Goal: Entertainment & Leisure: Consume media (video, audio)

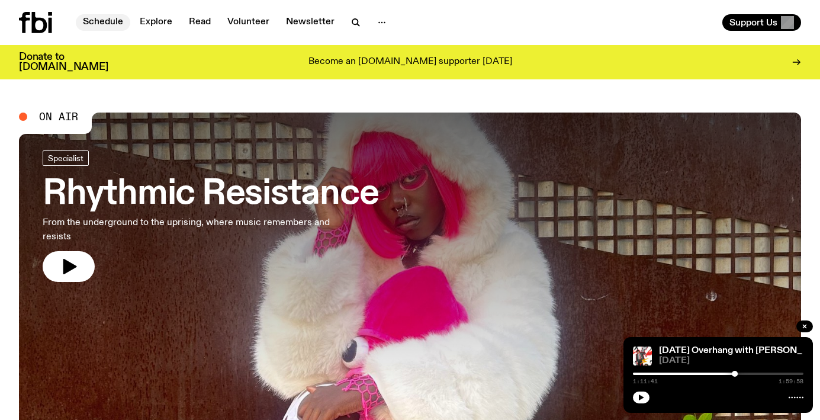
click at [113, 17] on link "Schedule" at bounding box center [103, 22] width 54 height 17
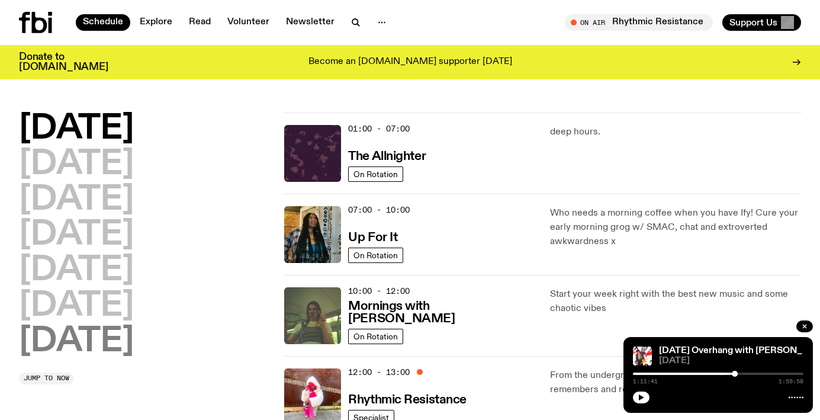
click at [65, 325] on h2 "[DATE]" at bounding box center [76, 341] width 115 height 33
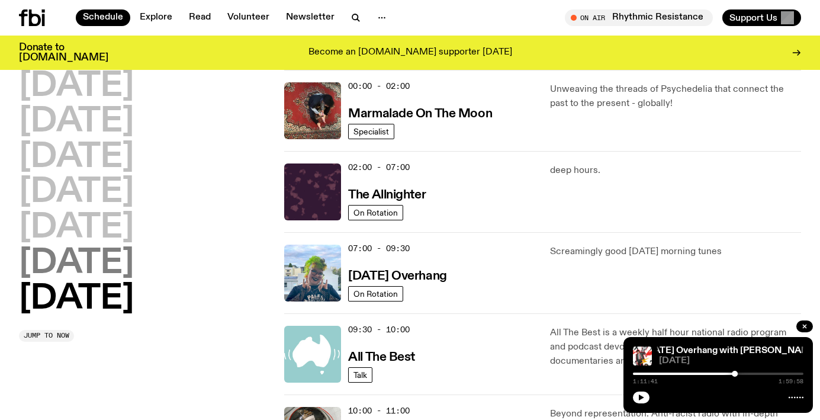
click at [107, 269] on h2 "[DATE]" at bounding box center [76, 263] width 115 height 33
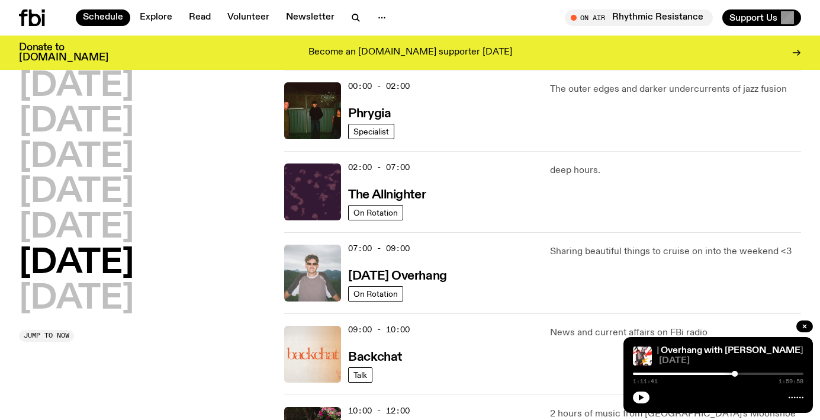
drag, startPoint x: 326, startPoint y: 258, endPoint x: 334, endPoint y: 252, distance: 9.7
click at [326, 258] on img at bounding box center [312, 272] width 57 height 57
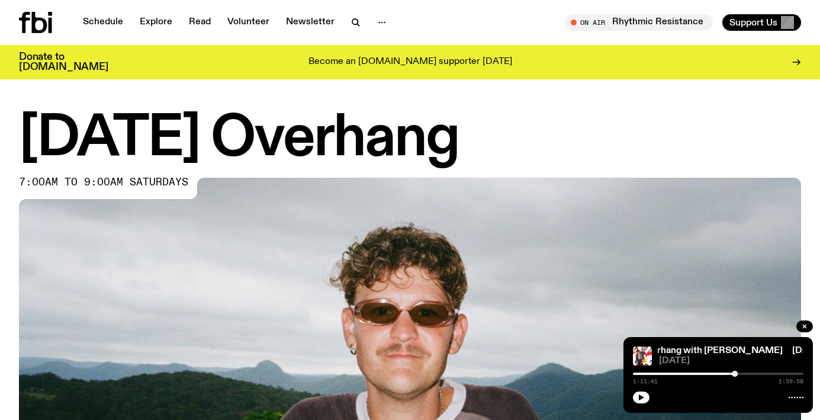
drag, startPoint x: 805, startPoint y: 321, endPoint x: 792, endPoint y: 317, distance: 13.7
click at [806, 321] on button "button" at bounding box center [804, 326] width 17 height 12
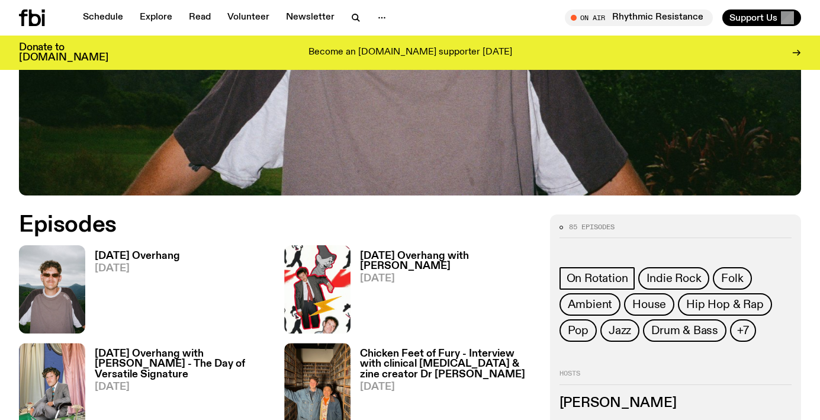
scroll to position [445, 0]
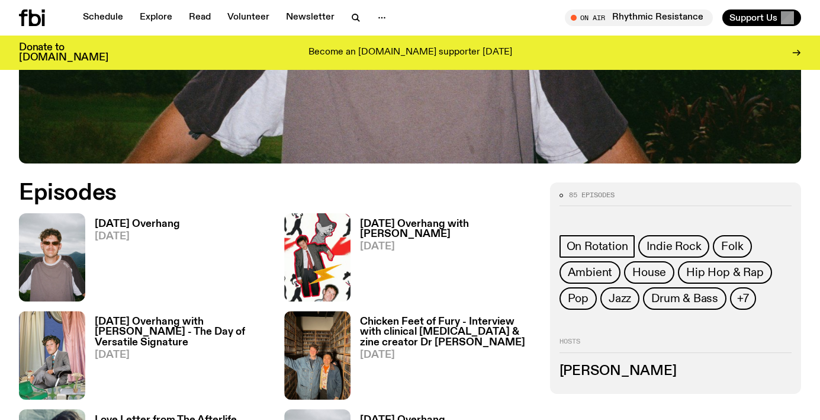
click at [154, 229] on h3 "[DATE] Overhang" at bounding box center [137, 224] width 85 height 10
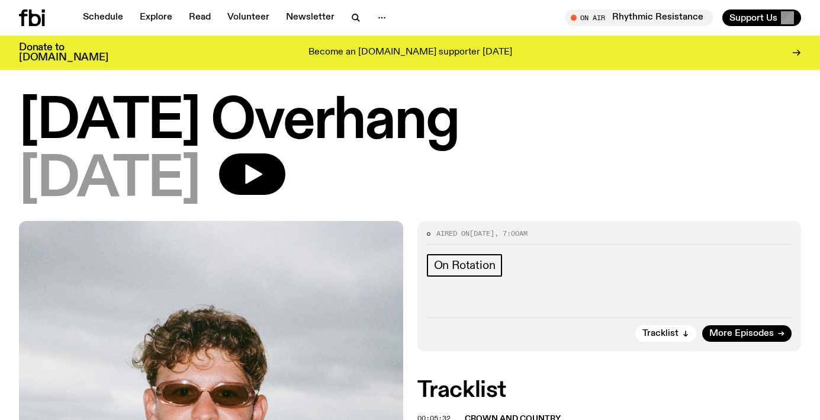
scroll to position [133, 0]
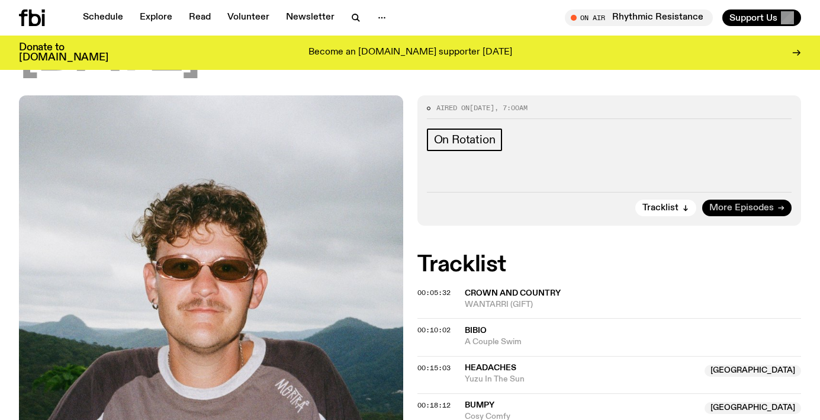
click at [722, 206] on span "More Episodes" at bounding box center [741, 208] width 65 height 9
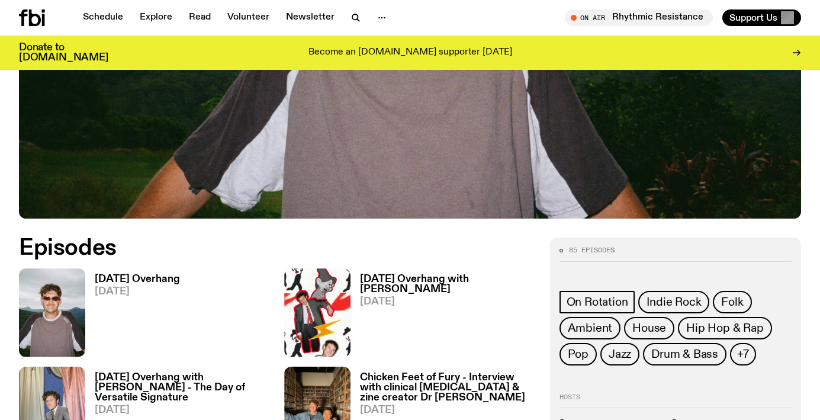
scroll to position [536, 0]
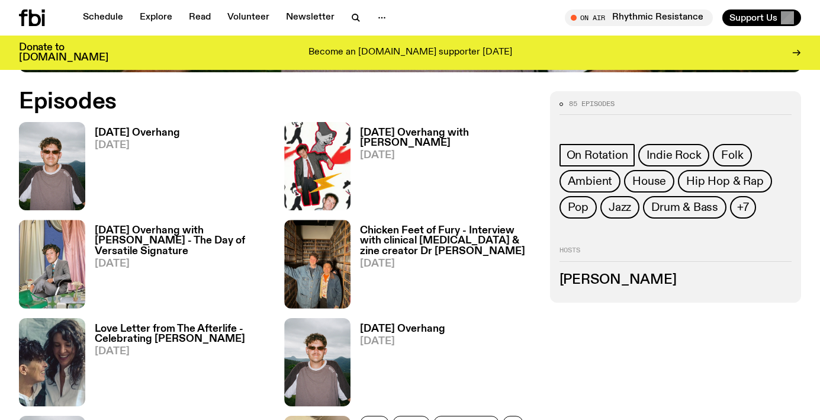
click at [394, 144] on h3 "[DATE] Overhang with [PERSON_NAME]" at bounding box center [447, 138] width 175 height 20
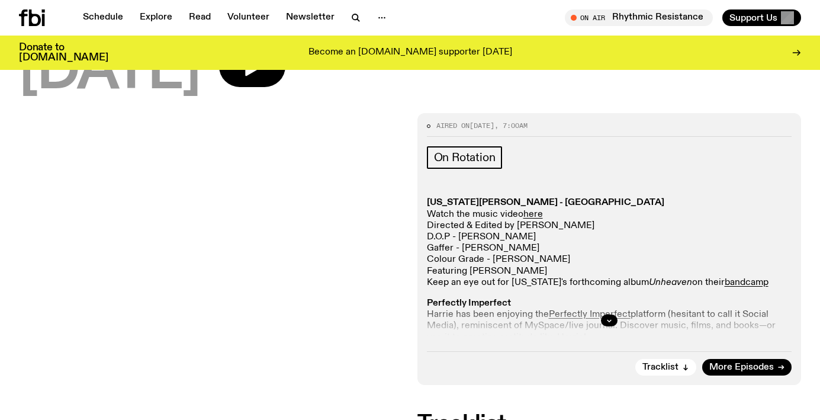
scroll to position [243, 0]
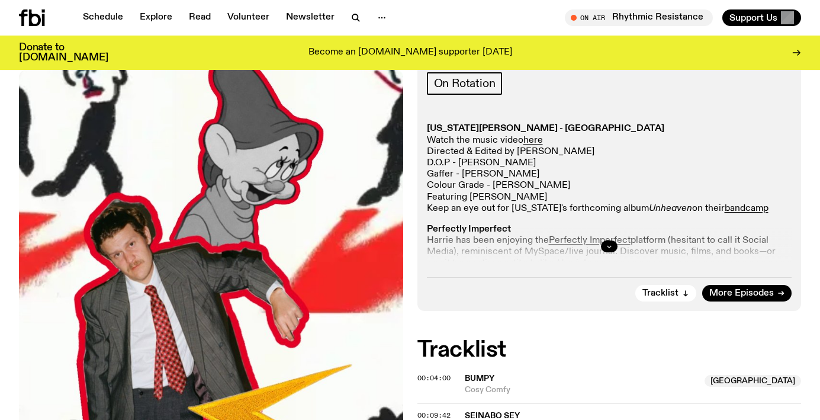
click at [612, 243] on icon "button" at bounding box center [609, 246] width 7 height 7
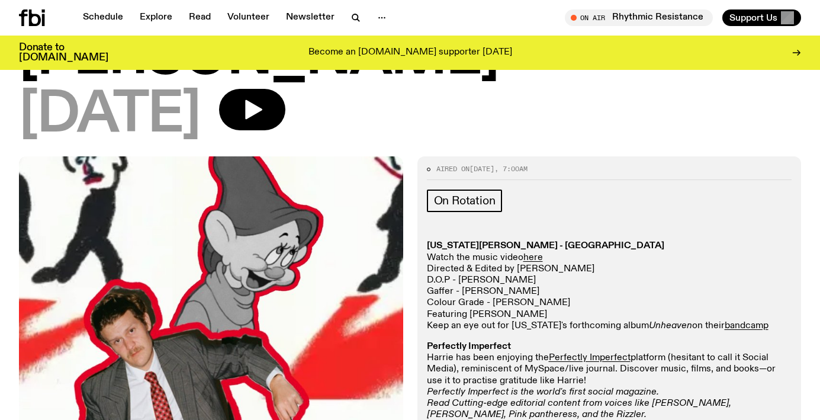
scroll to position [0, 0]
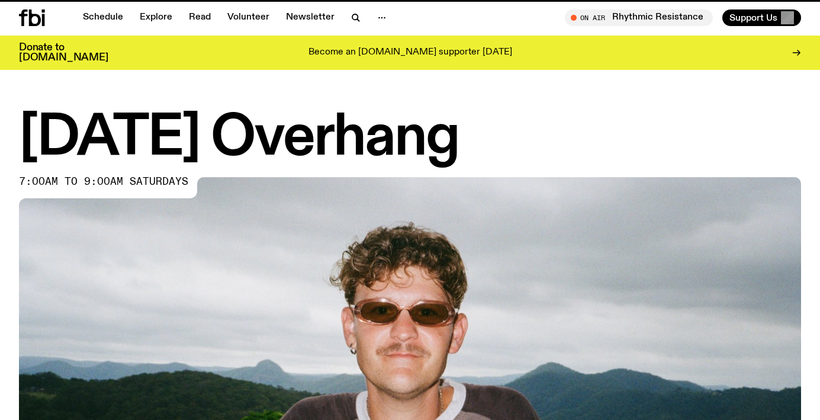
scroll to position [536, 0]
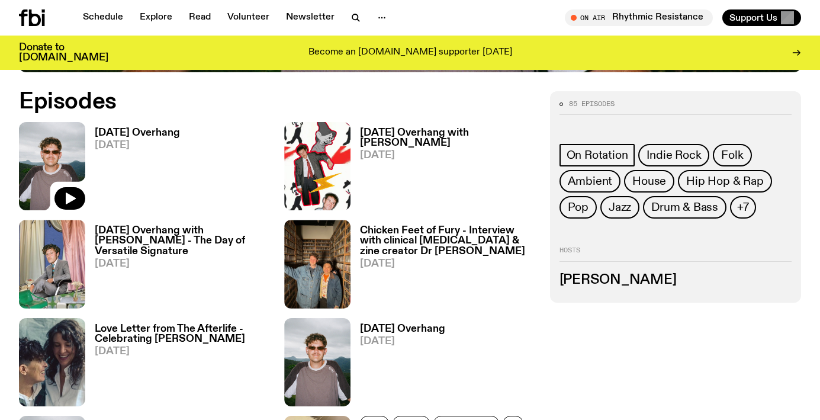
click at [44, 154] on img at bounding box center [52, 166] width 66 height 88
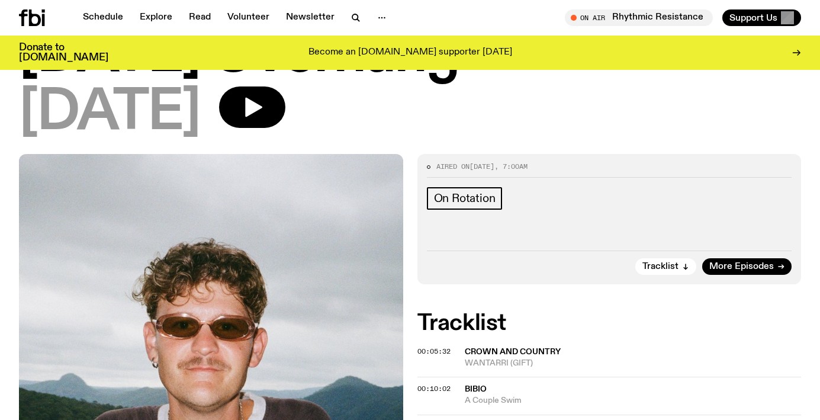
scroll to position [4, 0]
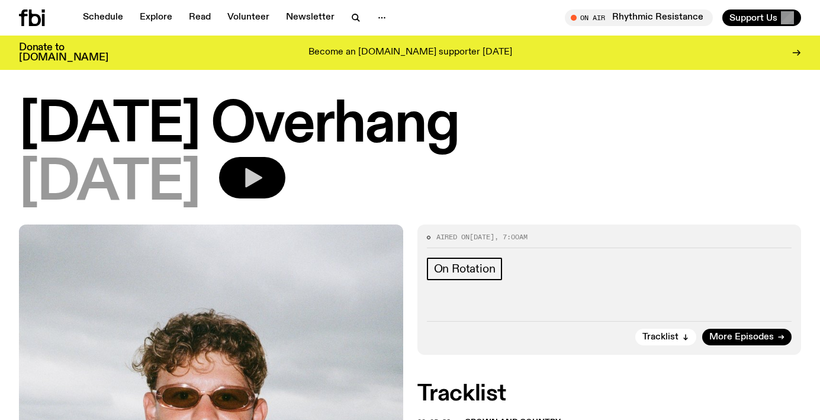
click at [264, 178] on icon "button" at bounding box center [252, 178] width 24 height 24
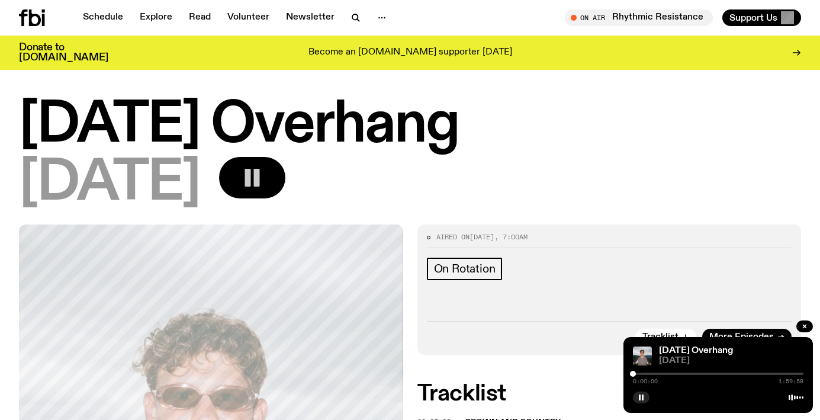
click at [652, 376] on div "0:00:00 1:59:58" at bounding box center [718, 377] width 170 height 14
click at [652, 377] on div "0:00:00 1:59:58" at bounding box center [718, 377] width 170 height 14
click at [643, 374] on div at bounding box center [642, 374] width 6 height 6
click at [648, 374] on div at bounding box center [646, 374] width 6 height 6
click at [651, 374] on div at bounding box center [649, 374] width 6 height 6
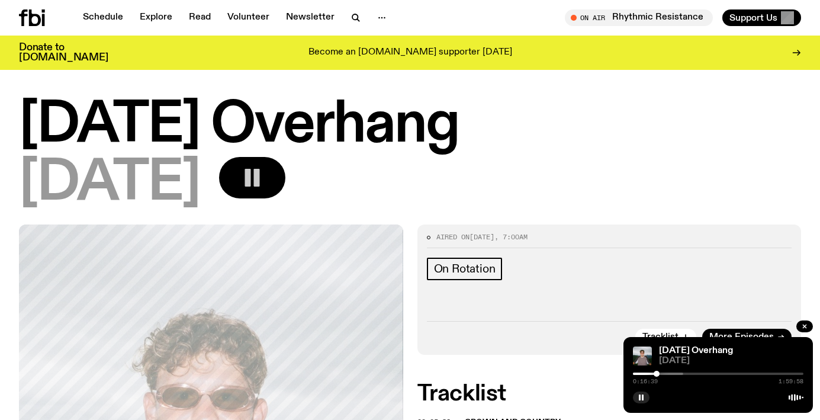
drag, startPoint x: 651, startPoint y: 374, endPoint x: 657, endPoint y: 375, distance: 5.9
click at [657, 375] on div at bounding box center [657, 374] width 6 height 6
drag, startPoint x: 658, startPoint y: 373, endPoint x: 664, endPoint y: 376, distance: 7.2
click at [664, 376] on div at bounding box center [661, 374] width 6 height 6
drag, startPoint x: 665, startPoint y: 373, endPoint x: 672, endPoint y: 374, distance: 6.6
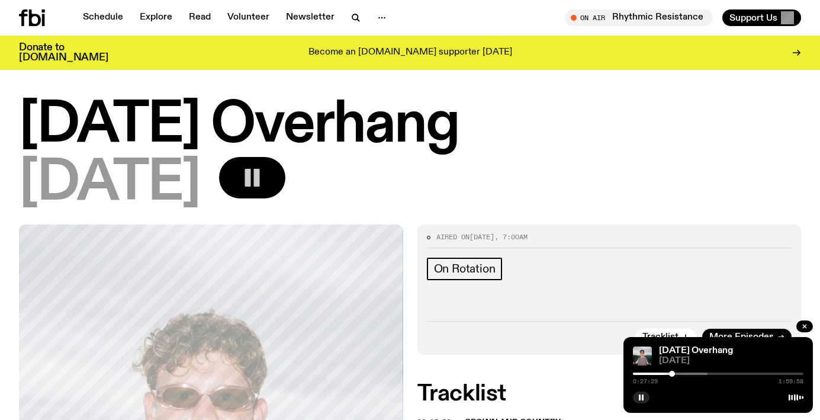
click at [672, 374] on div at bounding box center [672, 374] width 6 height 6
click at [679, 374] on div at bounding box center [679, 374] width 6 height 6
click at [682, 374] on div at bounding box center [681, 374] width 6 height 6
click at [684, 373] on div at bounding box center [684, 374] width 6 height 6
click at [694, 375] on div at bounding box center [694, 374] width 6 height 6
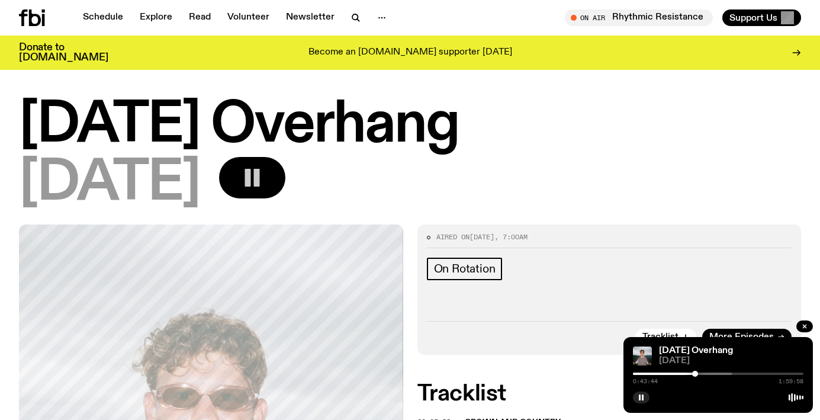
click at [698, 375] on div at bounding box center [695, 374] width 6 height 6
click at [699, 374] on div at bounding box center [700, 374] width 6 height 6
click at [701, 372] on div at bounding box center [701, 374] width 6 height 6
click at [704, 374] on div at bounding box center [705, 374] width 6 height 6
click at [709, 375] on div at bounding box center [706, 374] width 6 height 6
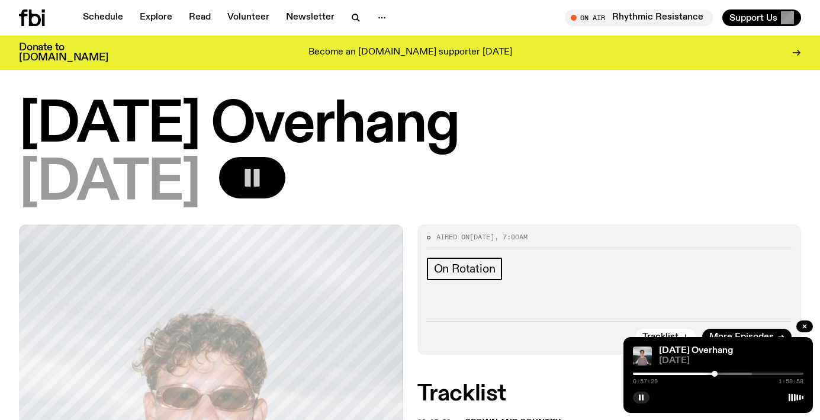
click at [715, 374] on div at bounding box center [715, 374] width 6 height 6
click at [716, 373] on div at bounding box center [716, 374] width 6 height 6
click at [717, 373] on div at bounding box center [718, 374] width 6 height 6
click at [720, 374] on div at bounding box center [719, 374] width 6 height 6
click at [724, 374] on div at bounding box center [723, 374] width 6 height 6
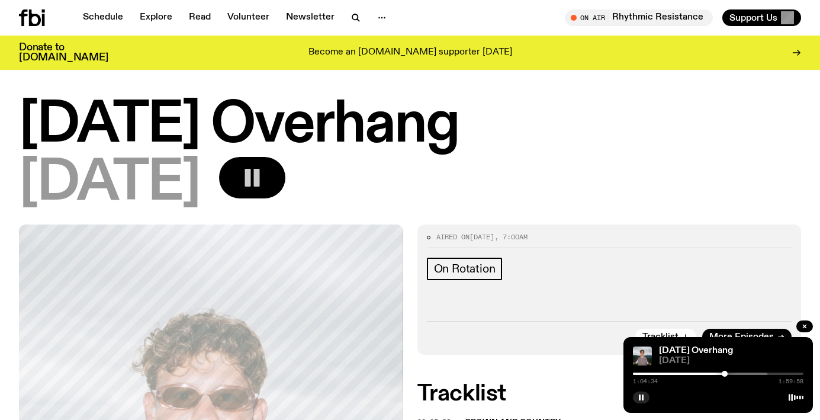
click at [727, 374] on div at bounding box center [725, 374] width 6 height 6
click at [728, 374] on div at bounding box center [728, 374] width 6 height 6
click at [732, 374] on div at bounding box center [731, 374] width 6 height 6
click at [643, 397] on rect "button" at bounding box center [643, 397] width 2 height 6
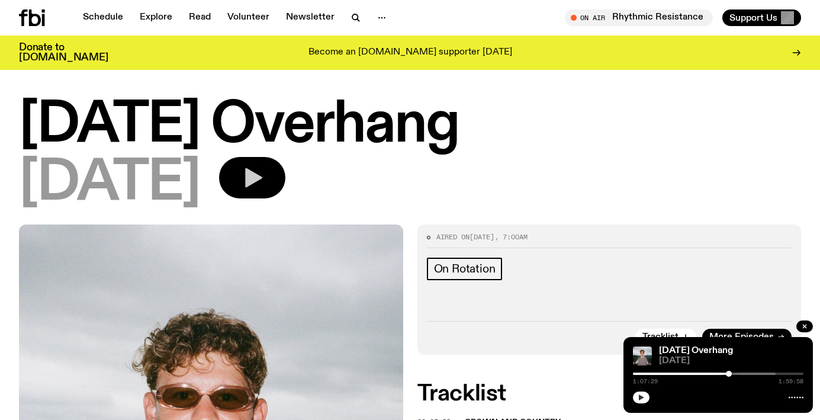
click at [729, 372] on div at bounding box center [729, 374] width 6 height 6
click at [639, 394] on icon "button" at bounding box center [641, 397] width 7 height 7
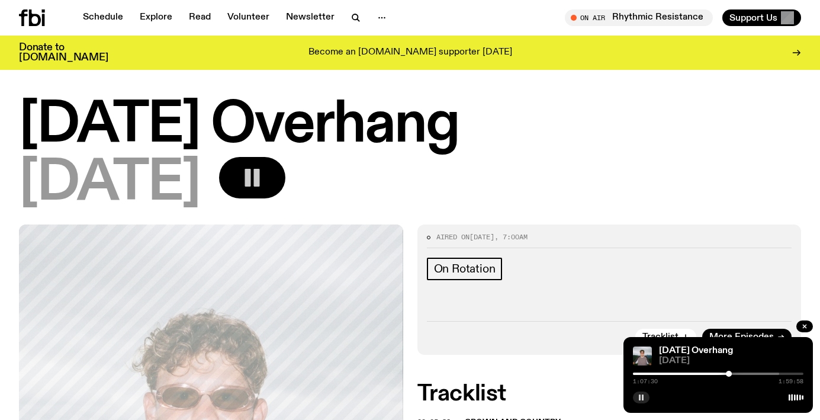
click at [643, 396] on icon "button" at bounding box center [641, 397] width 7 height 7
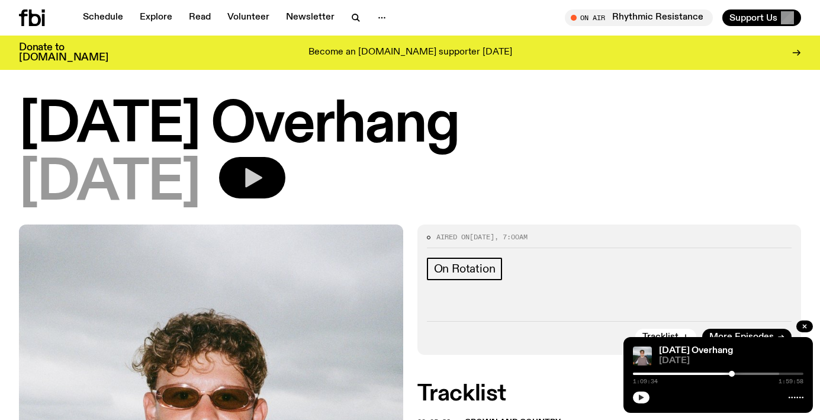
click at [731, 374] on div at bounding box center [732, 374] width 6 height 6
click at [642, 398] on icon "button" at bounding box center [641, 397] width 5 height 6
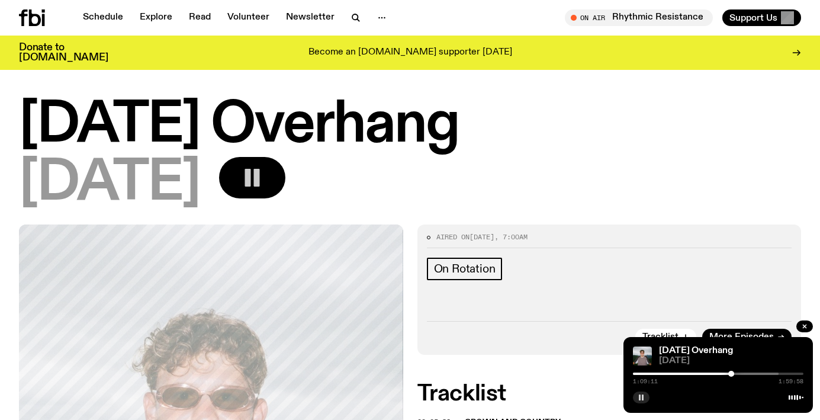
click at [640, 396] on rect "button" at bounding box center [640, 397] width 2 height 6
